Goal: Consume media (video, audio): Watch videos, listen to music or podcasts

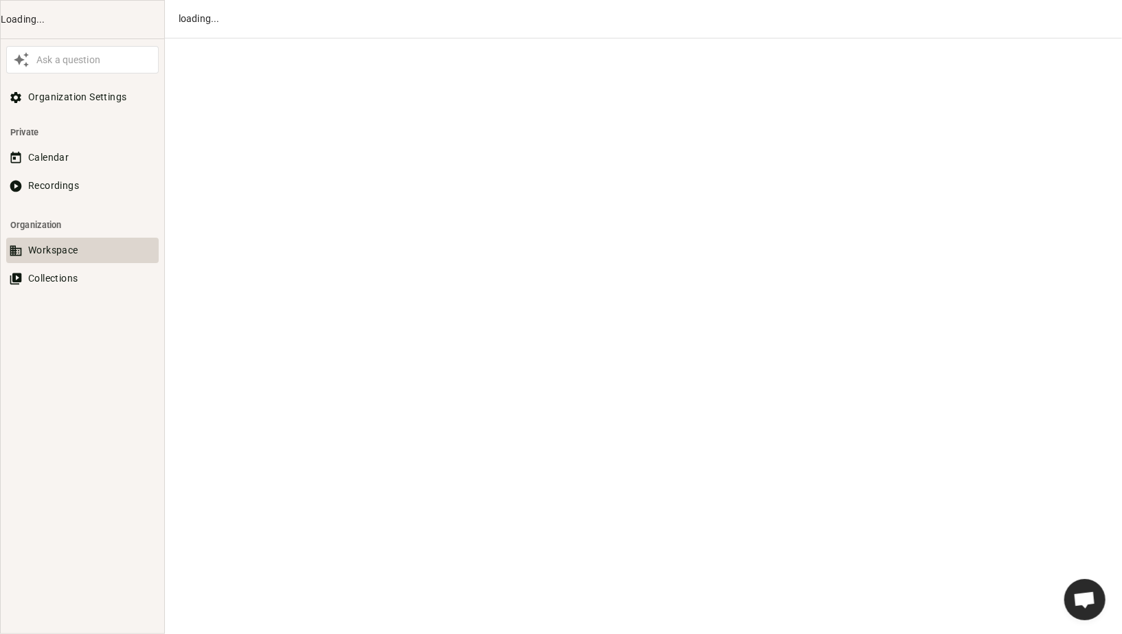
click at [42, 255] on button "Workspace" at bounding box center [82, 250] width 152 height 25
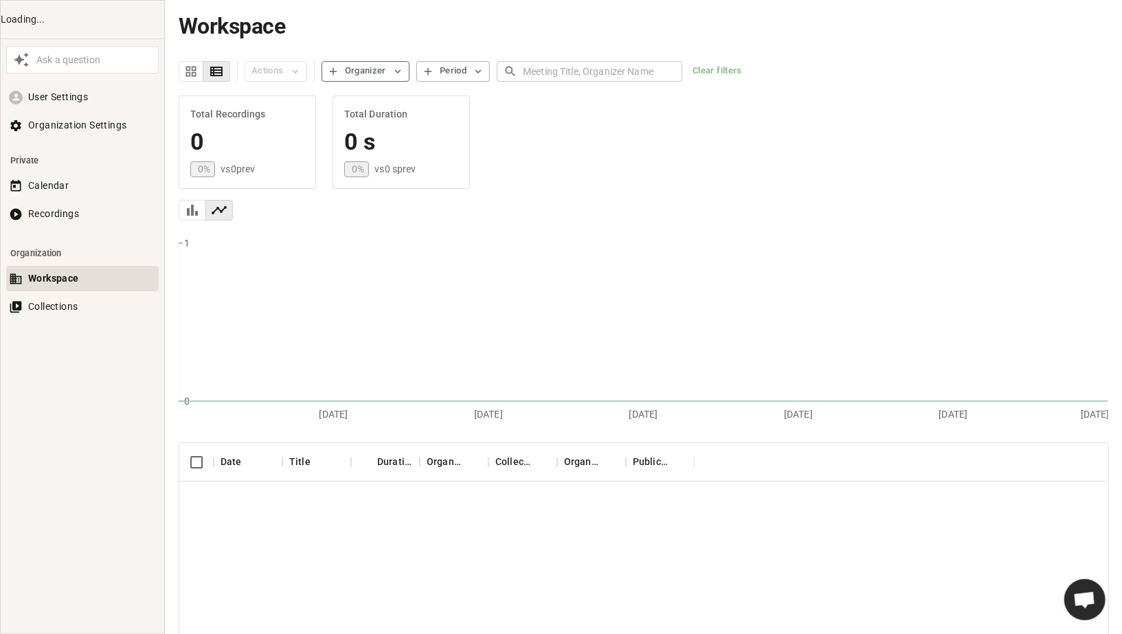
click at [370, 78] on div "Organizer" at bounding box center [365, 71] width 41 height 16
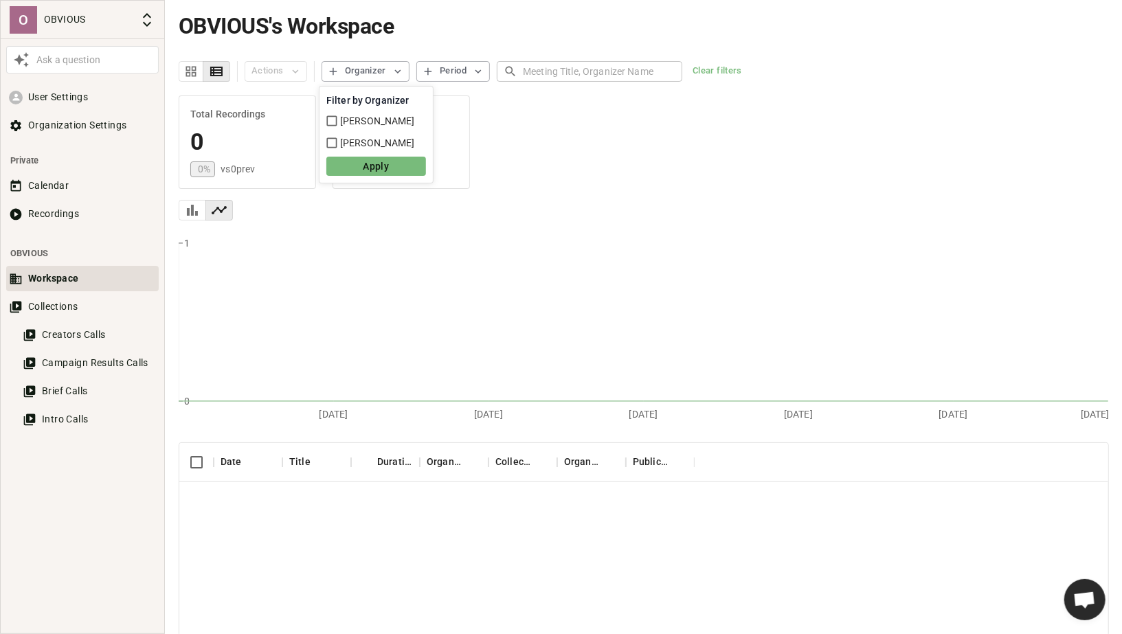
click at [343, 142] on span "[PERSON_NAME]" at bounding box center [377, 143] width 75 height 14
click at [340, 142] on input "[PERSON_NAME]" at bounding box center [332, 143] width 16 height 16
checkbox input "true"
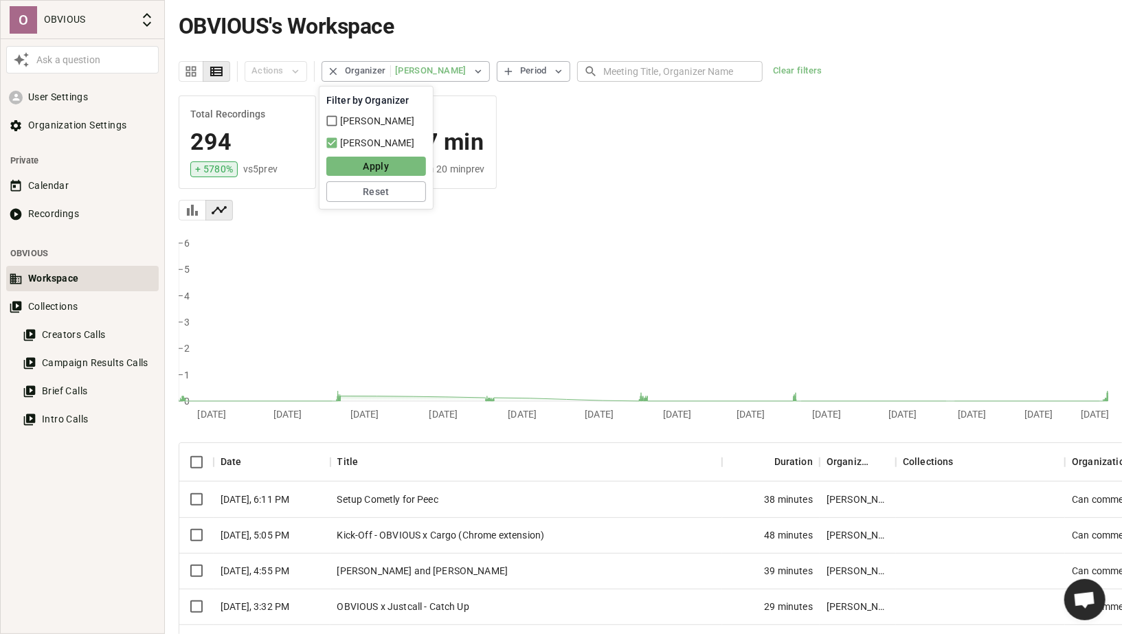
click at [361, 161] on button "Apply" at bounding box center [376, 166] width 100 height 19
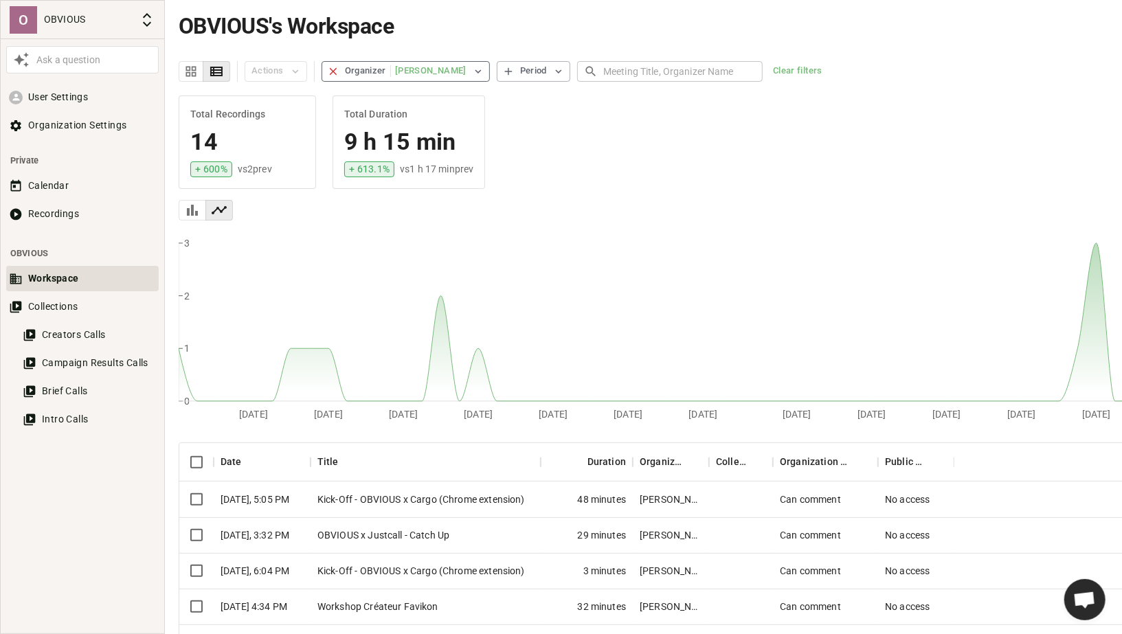
click at [333, 67] on icon "button" at bounding box center [333, 71] width 12 height 12
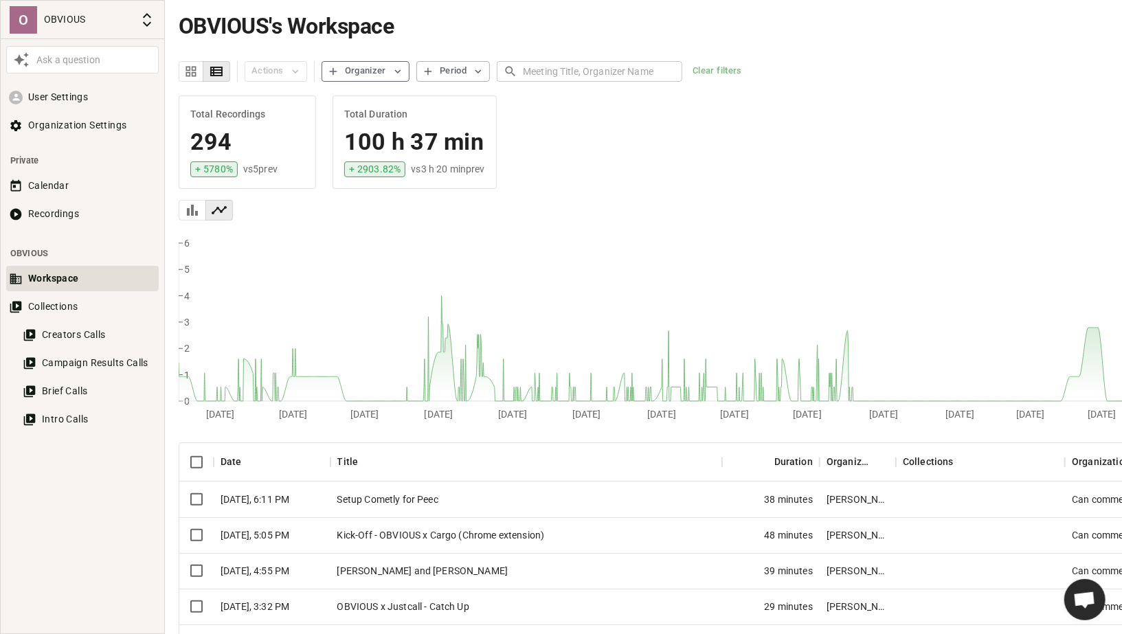
click at [387, 73] on button "Organizer" at bounding box center [365, 71] width 88 height 21
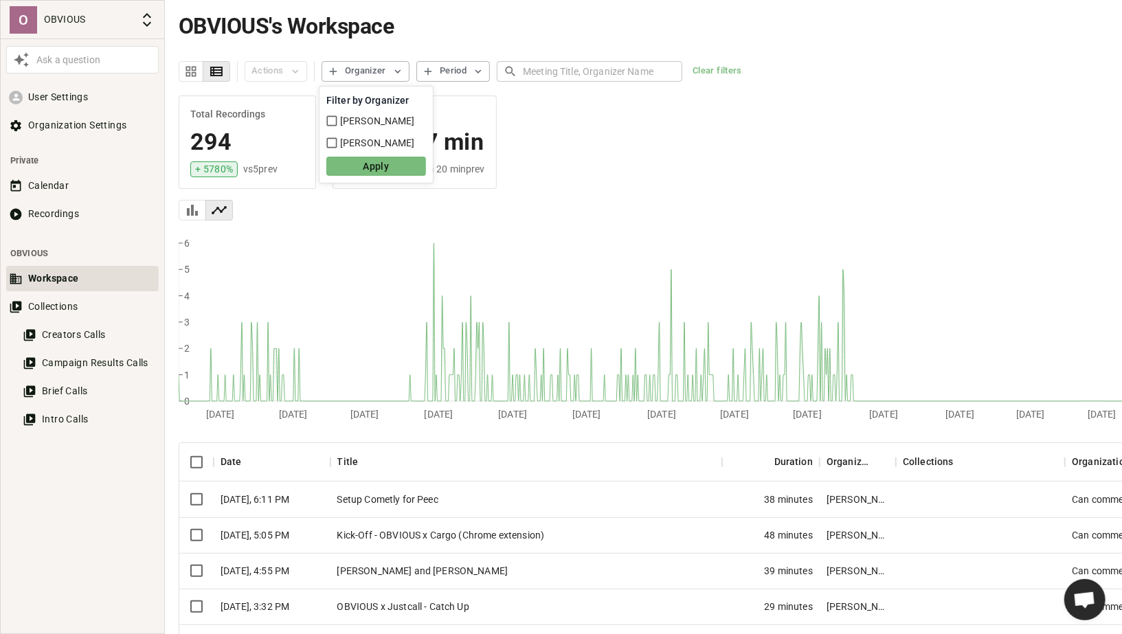
click at [361, 121] on span "[PERSON_NAME]" at bounding box center [377, 121] width 75 height 14
click at [340, 121] on input "[PERSON_NAME]" at bounding box center [332, 121] width 16 height 16
checkbox input "true"
click at [378, 166] on button "Apply" at bounding box center [376, 166] width 100 height 19
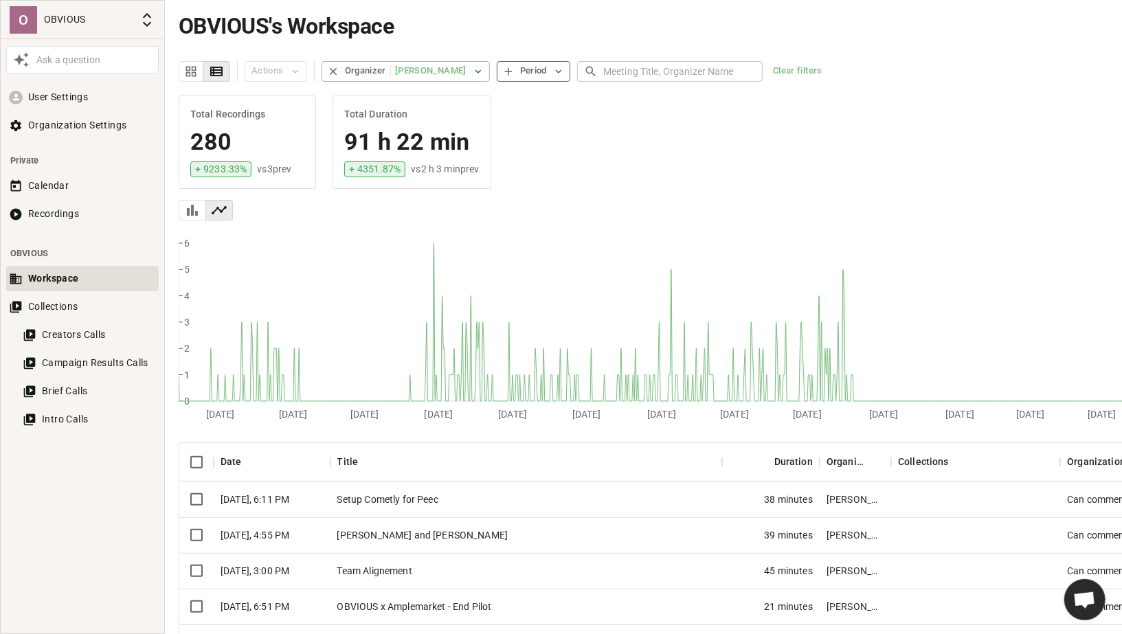
click at [523, 65] on div "Period" at bounding box center [533, 71] width 27 height 16
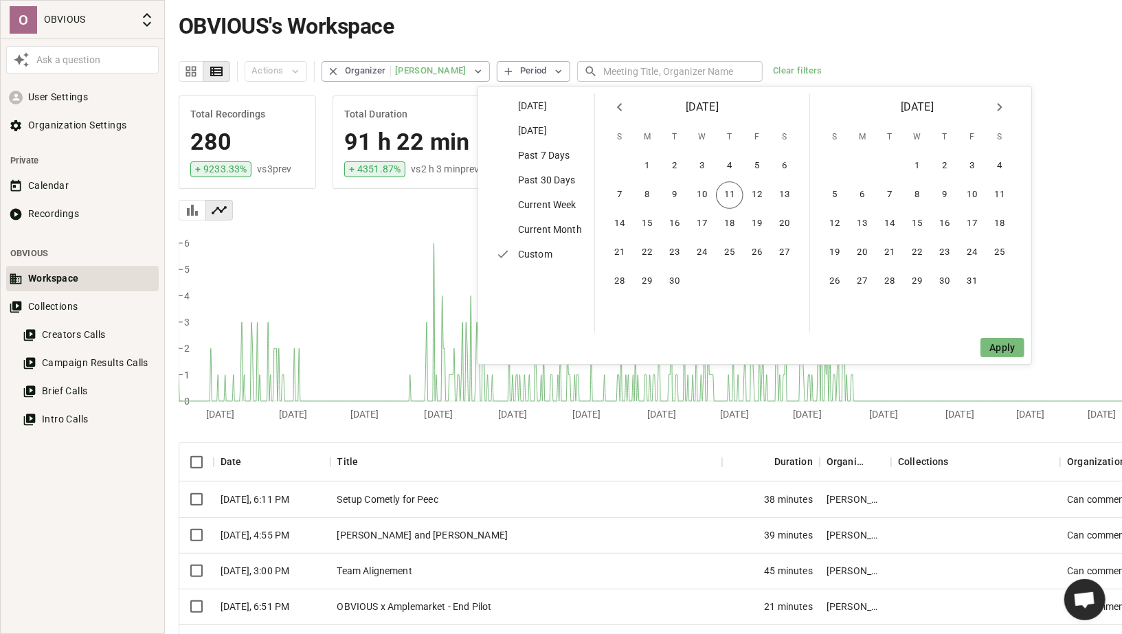
click at [559, 188] on div "Past 30 Days" at bounding box center [539, 180] width 109 height 25
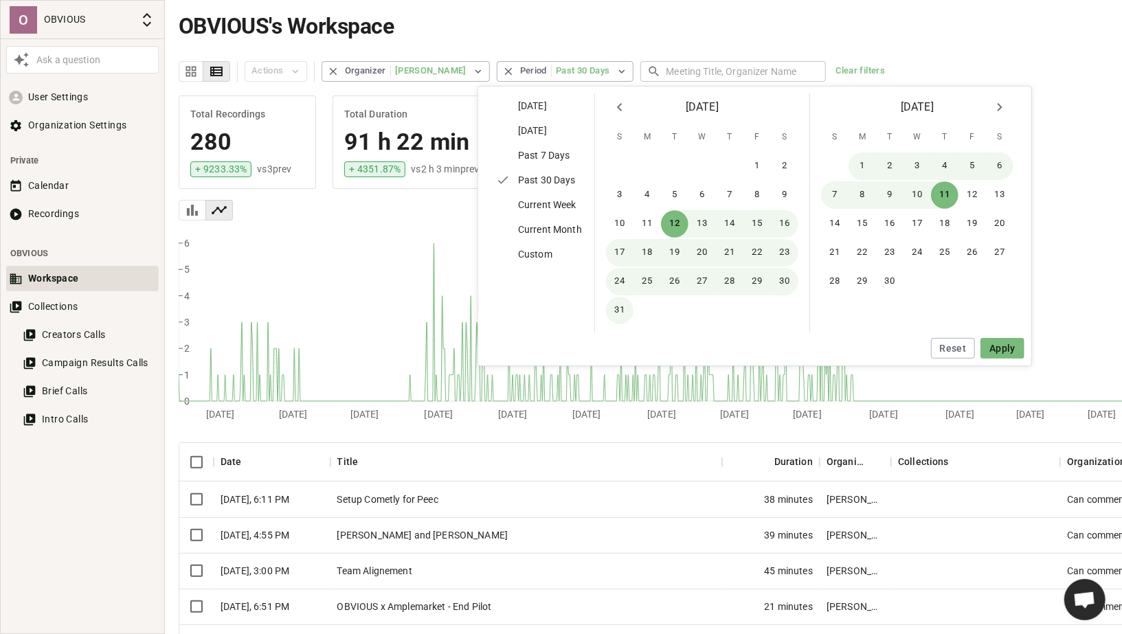
click at [1001, 347] on button "Apply" at bounding box center [1002, 348] width 44 height 21
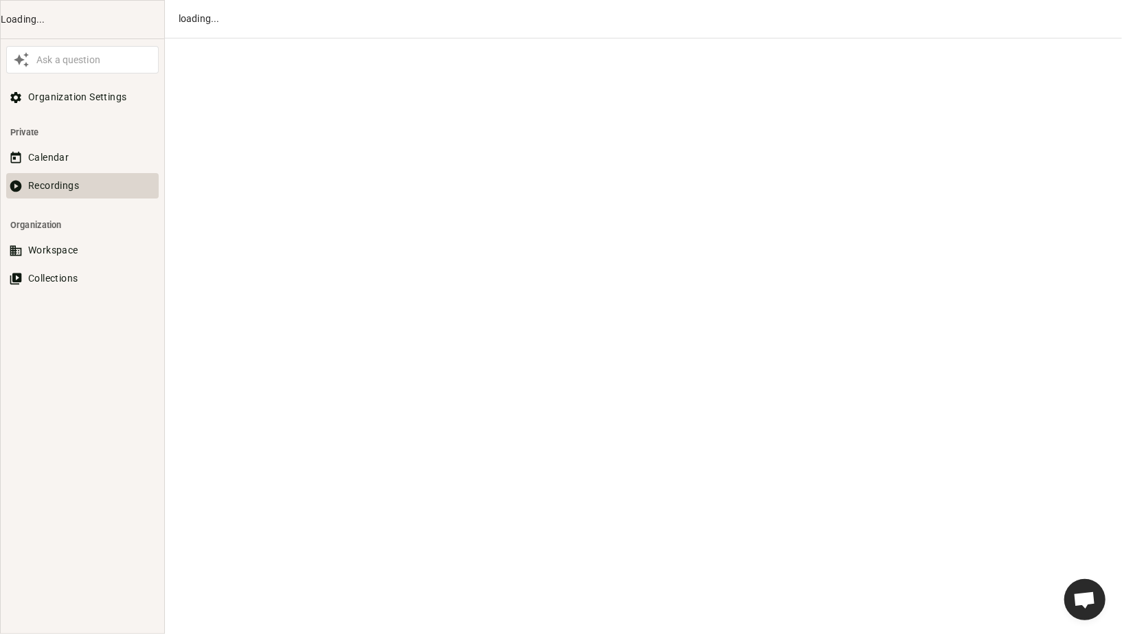
click at [32, 181] on button "Recordings" at bounding box center [82, 185] width 152 height 25
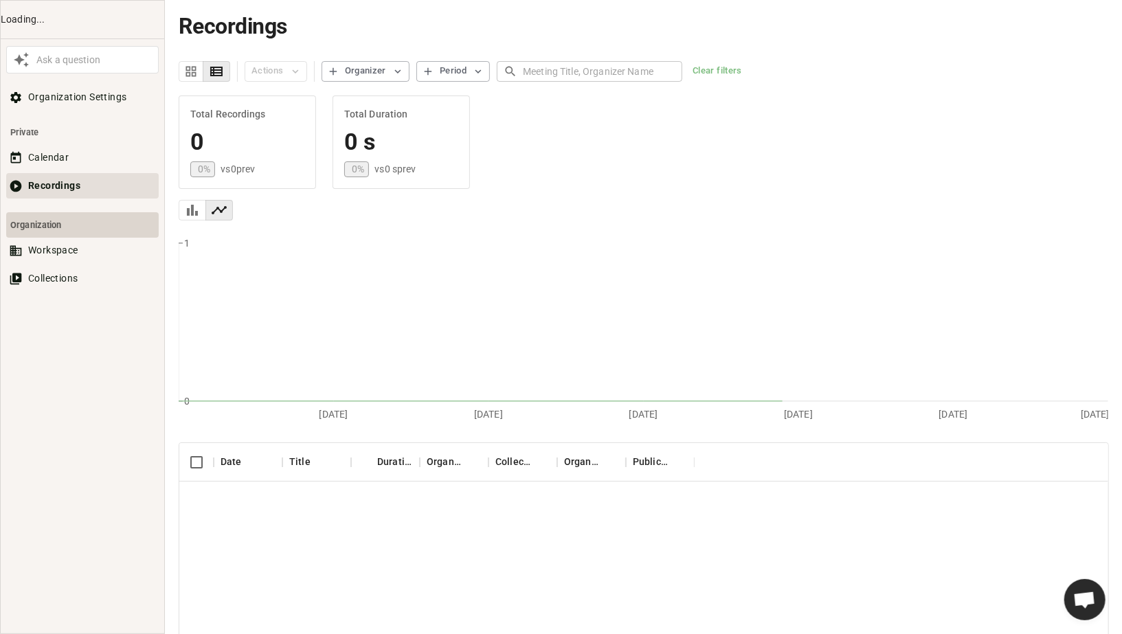
click at [33, 234] on li "Organization" at bounding box center [82, 224] width 152 height 25
click at [104, 221] on li "Organization" at bounding box center [82, 224] width 152 height 25
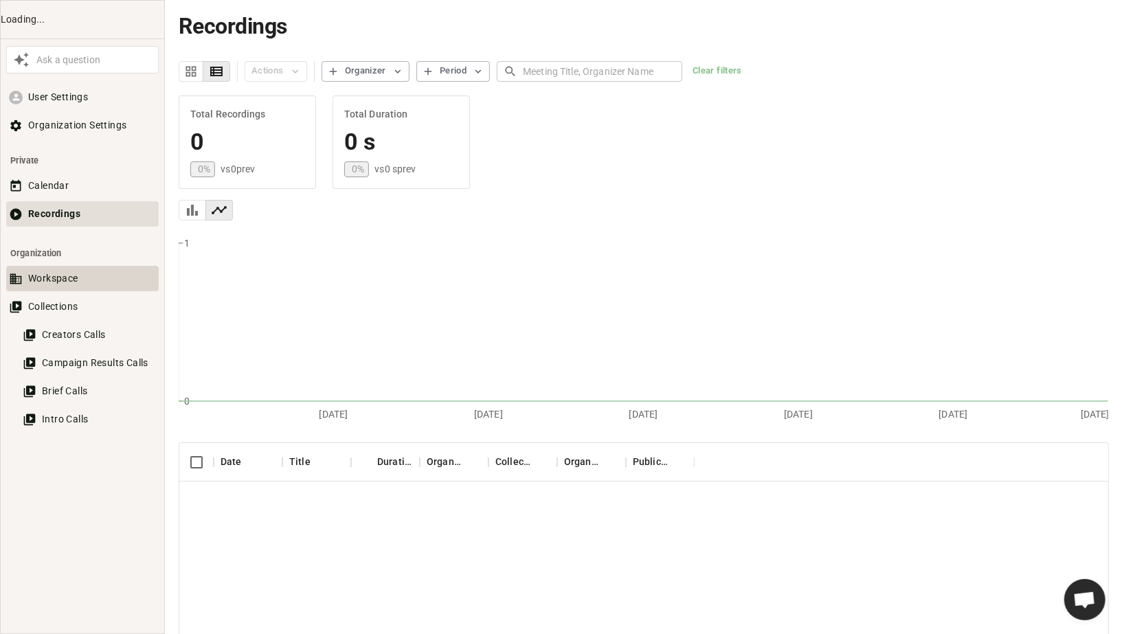
click at [60, 280] on button "Workspace" at bounding box center [82, 278] width 152 height 25
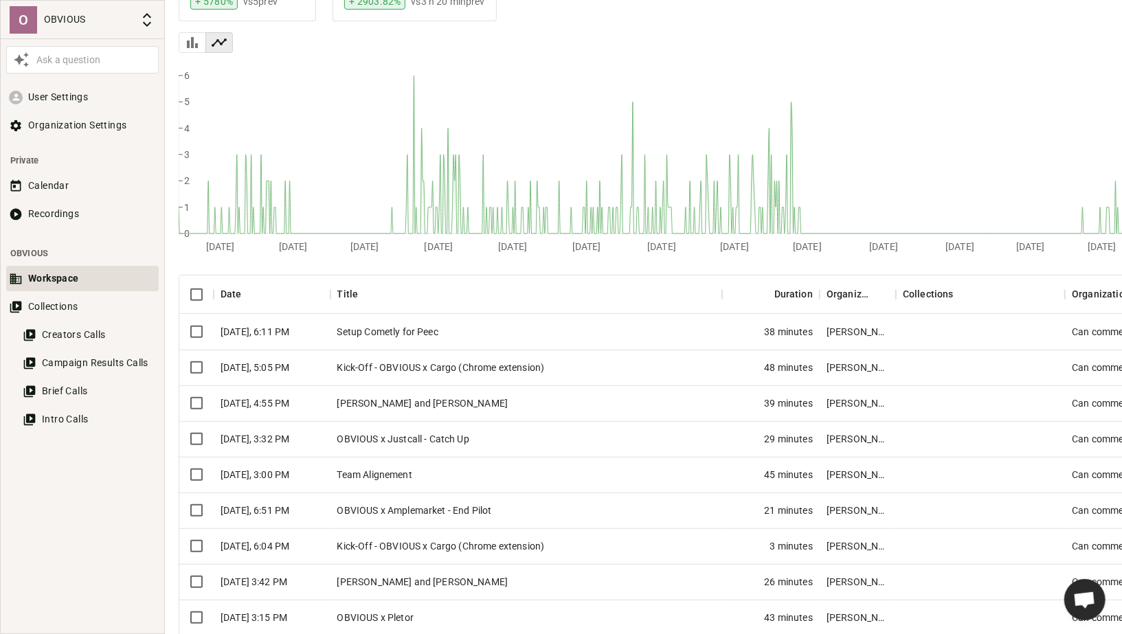
scroll to position [168, 0]
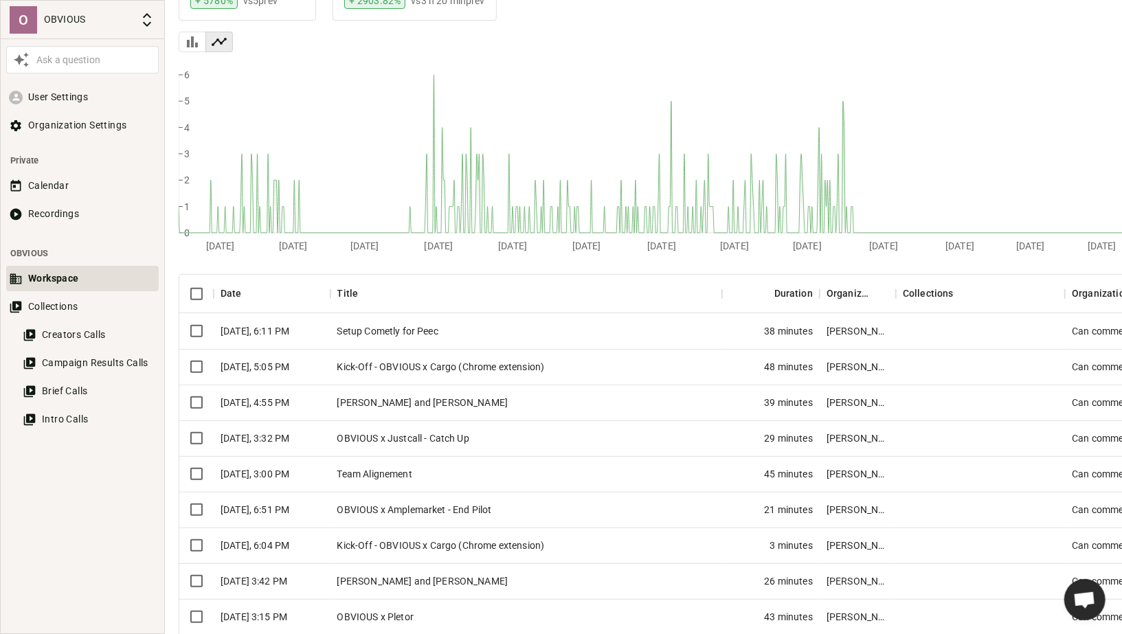
click at [410, 364] on div "Kick-Off - OBVIOUS x Cargo (Chrome extension)" at bounding box center [526, 367] width 392 height 36
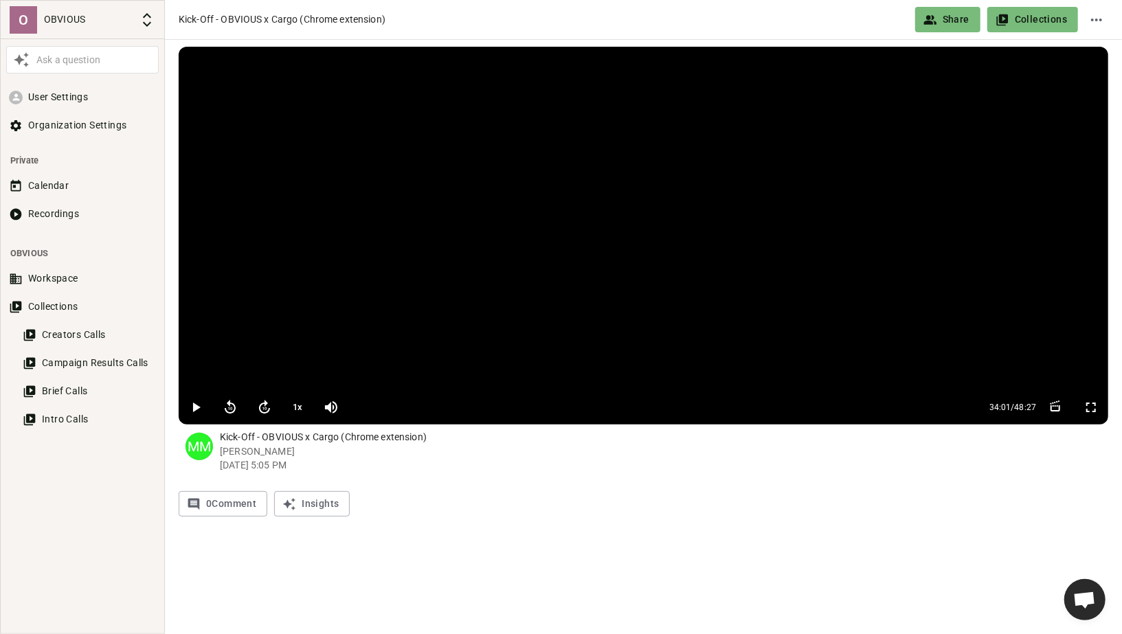
click at [861, 377] on video at bounding box center [643, 218] width 929 height 343
click at [335, 407] on icon "button" at bounding box center [331, 407] width 12 height 12
click at [328, 404] on icon "button" at bounding box center [331, 407] width 12 height 12
type input "1"
click at [294, 408] on button "1 x" at bounding box center [297, 407] width 25 height 27
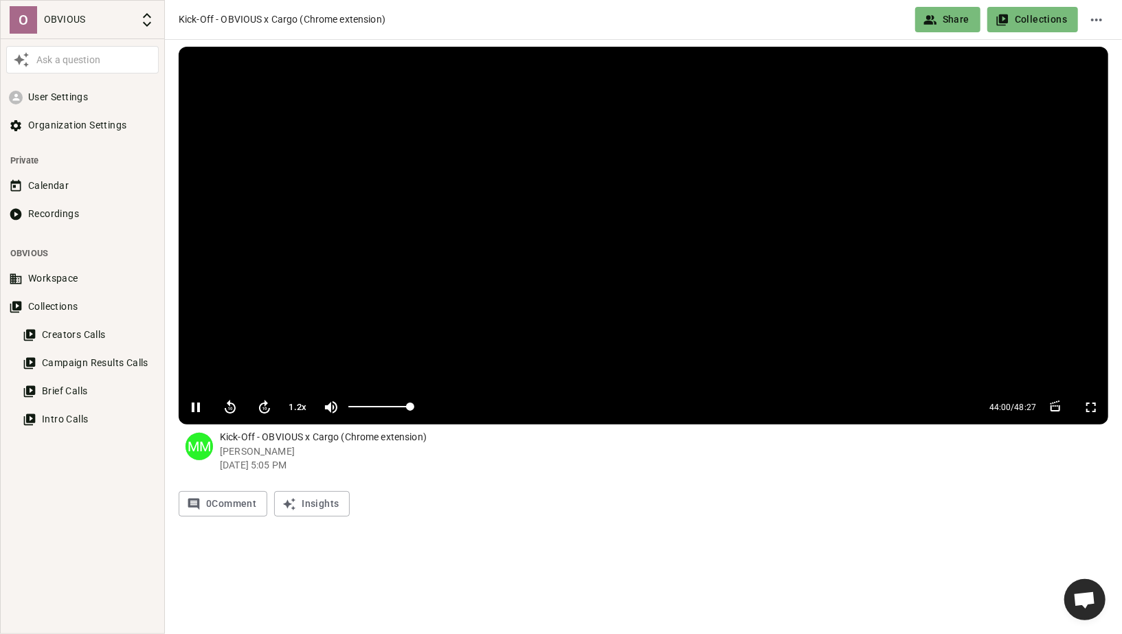
click at [267, 404] on icon "button" at bounding box center [264, 407] width 16 height 16
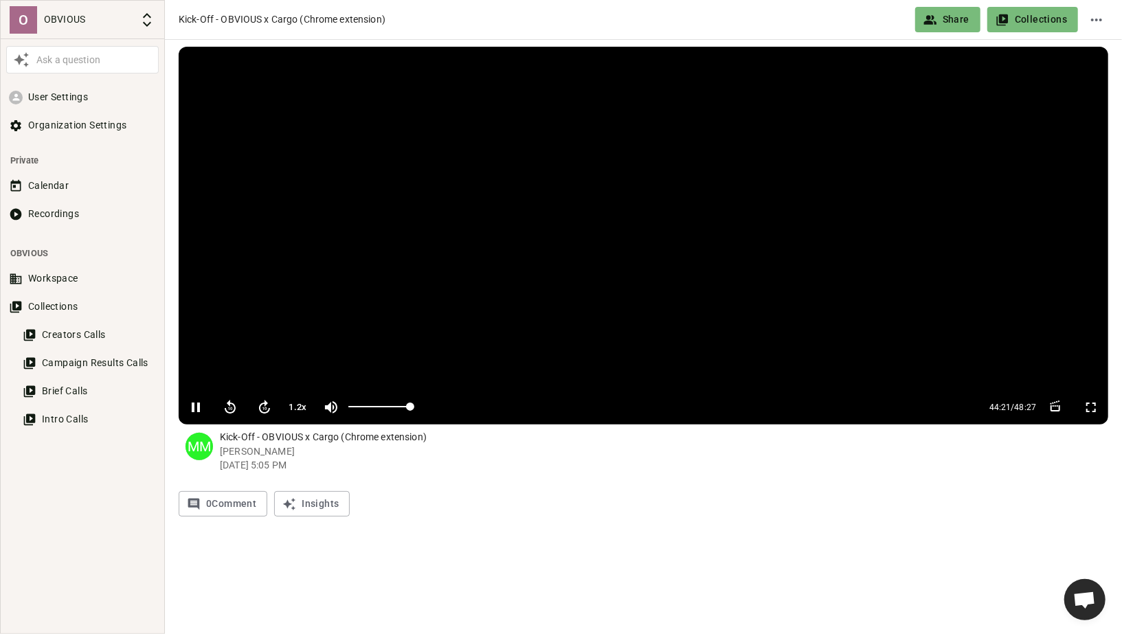
click at [267, 404] on icon "button" at bounding box center [264, 407] width 16 height 16
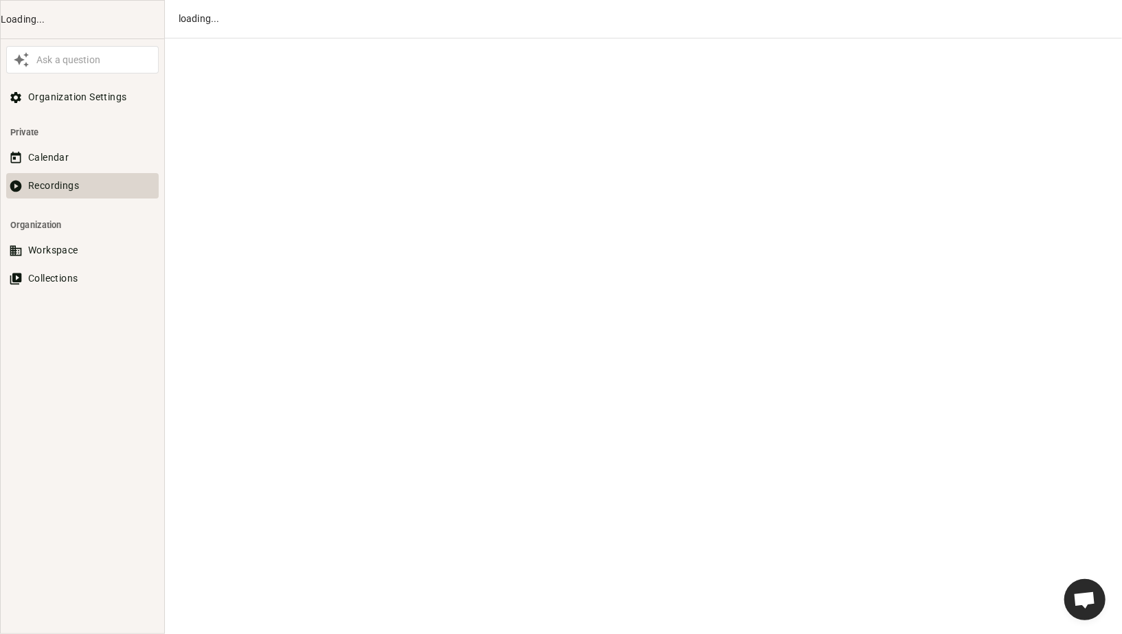
click at [44, 181] on button "Recordings" at bounding box center [82, 185] width 152 height 25
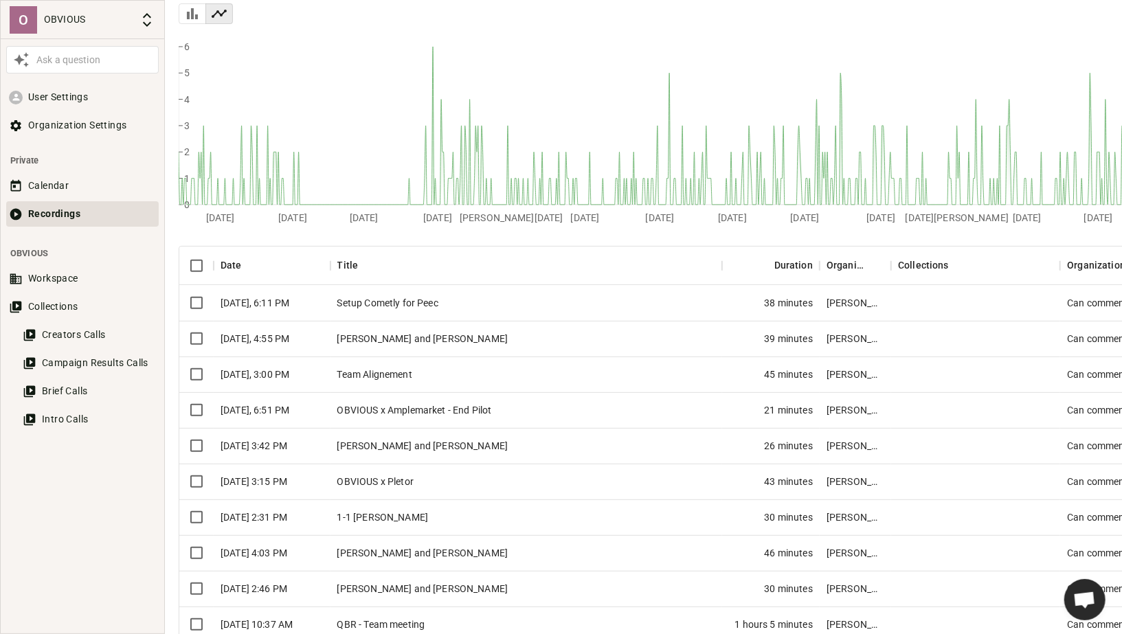
scroll to position [203, 0]
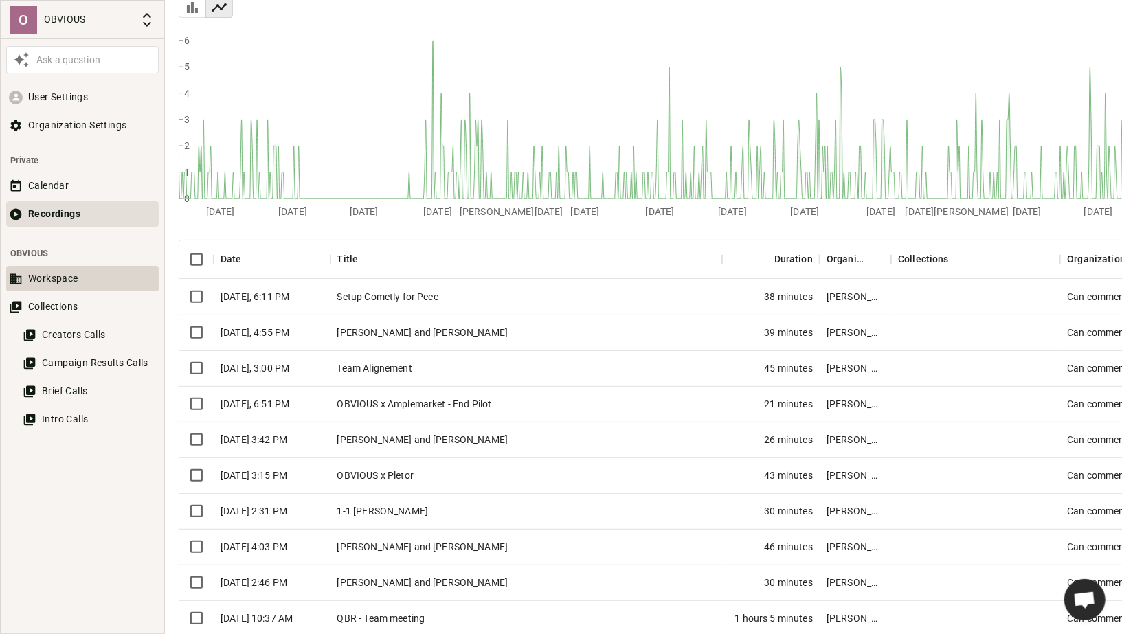
click at [66, 278] on button "Workspace" at bounding box center [82, 278] width 152 height 25
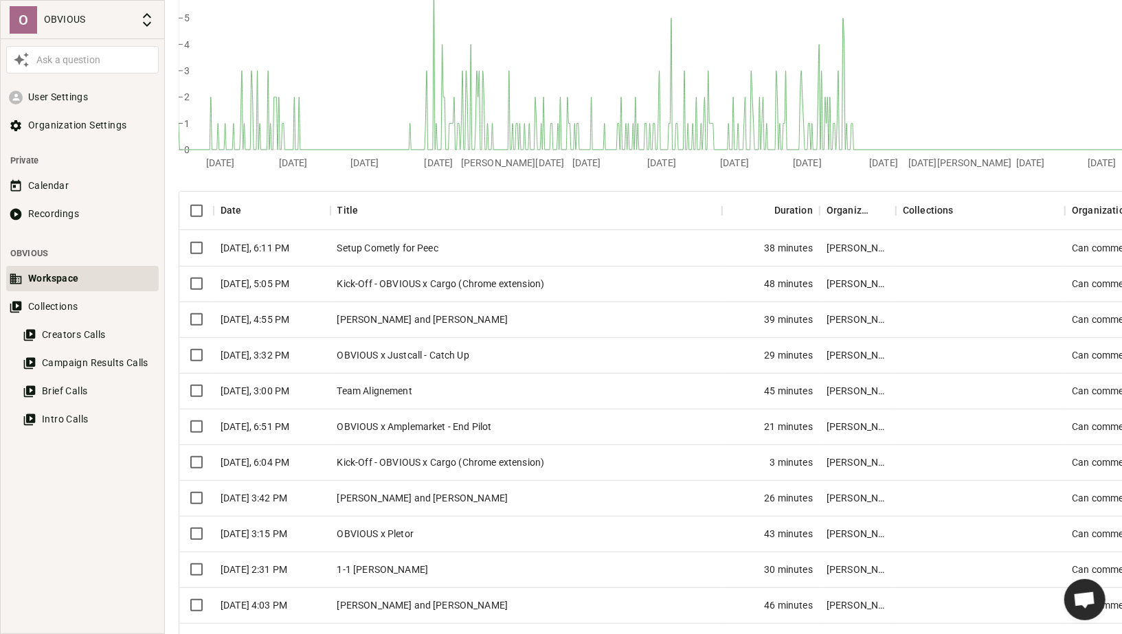
scroll to position [252, 0]
click at [497, 428] on div "OBVIOUS x Amplemarket - End Pilot" at bounding box center [526, 426] width 392 height 36
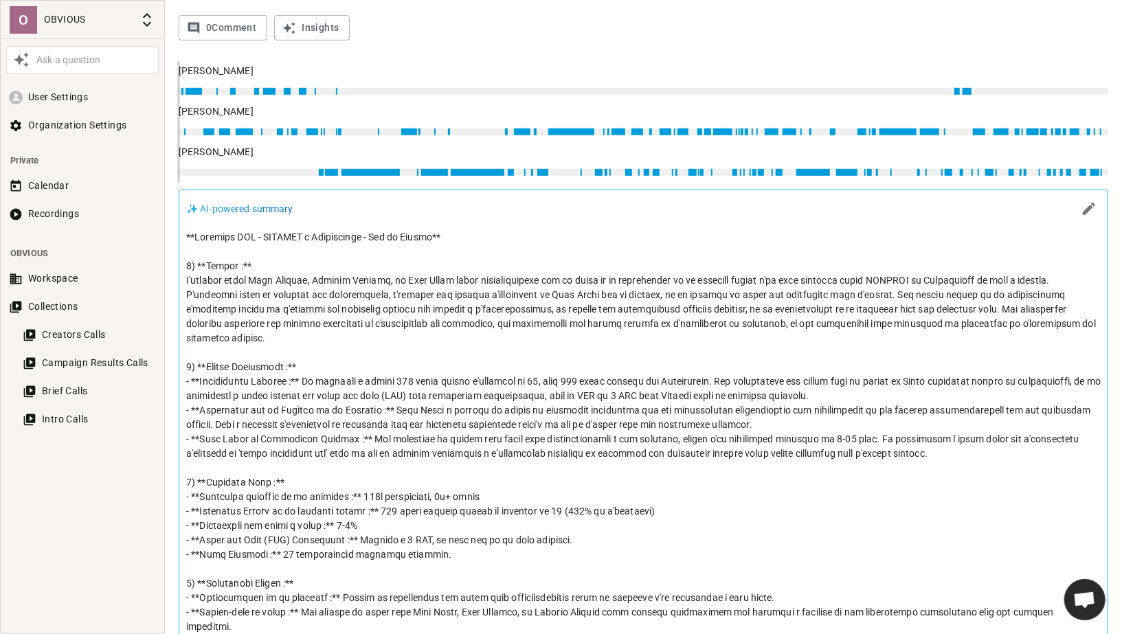
scroll to position [642, 0]
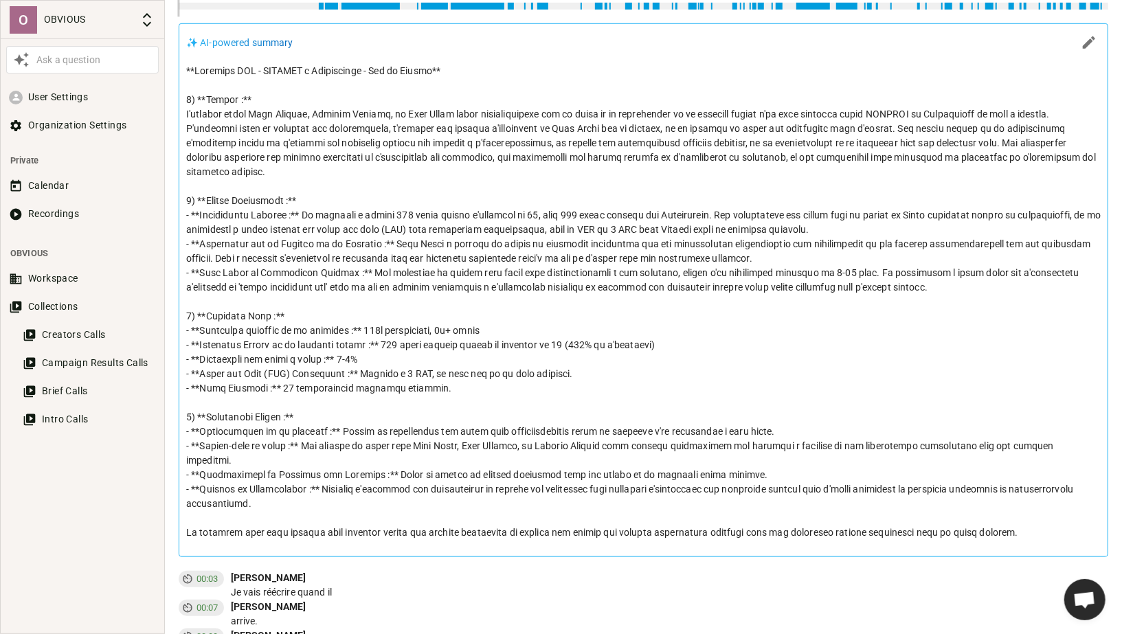
click at [457, 324] on p at bounding box center [643, 302] width 914 height 476
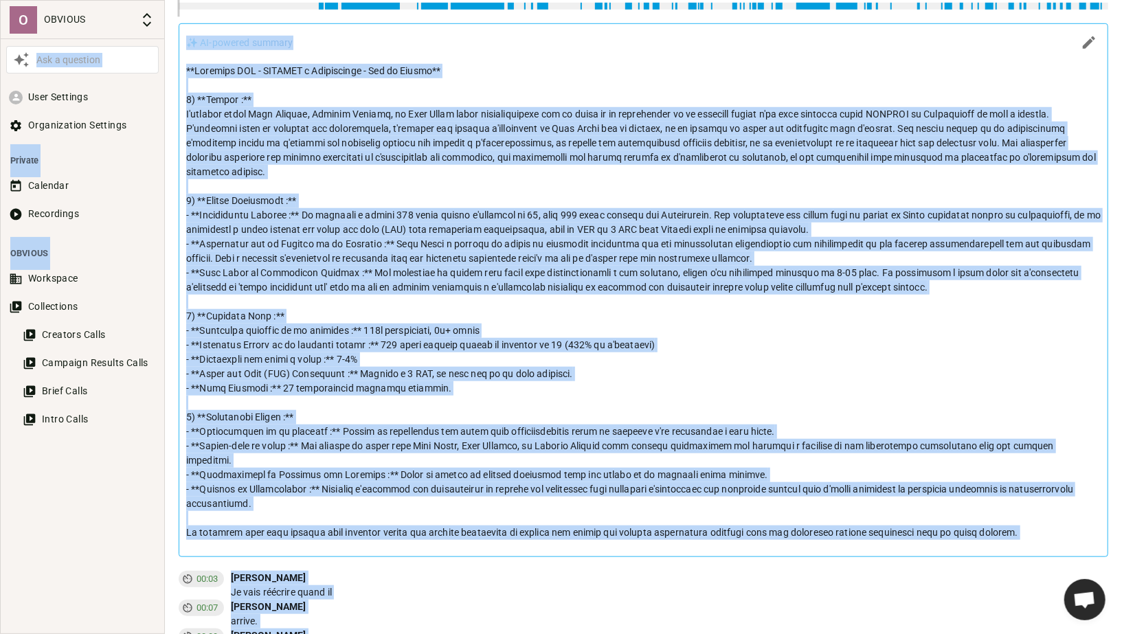
copy body "Ask a question User Settings Organization Settings Private Calendar Recordings …"
